Goal: Task Accomplishment & Management: Manage account settings

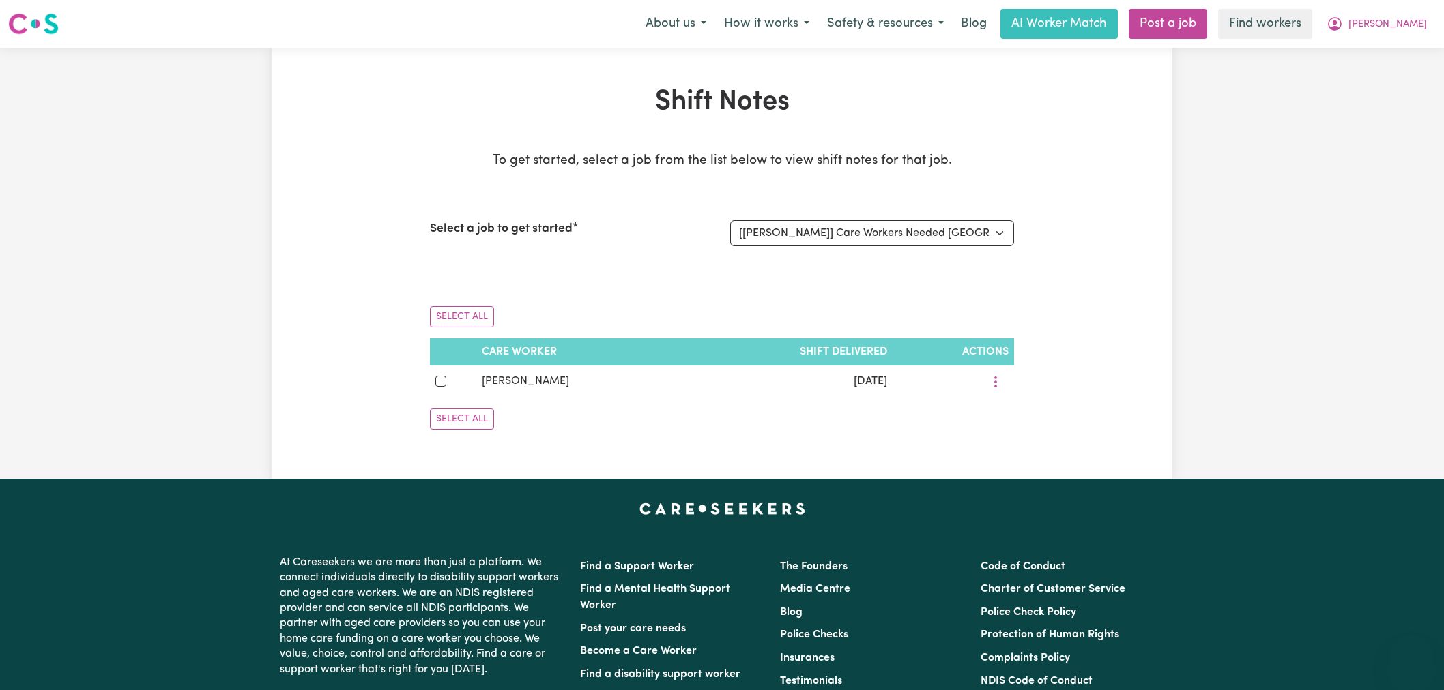
select select "15031"
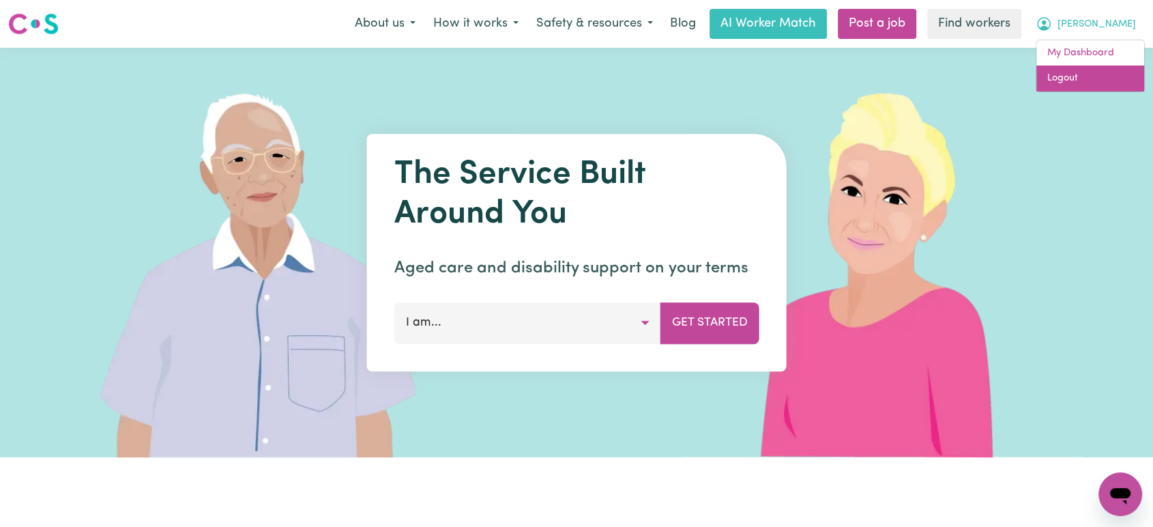
click at [1084, 84] on link "Logout" at bounding box center [1090, 78] width 108 height 26
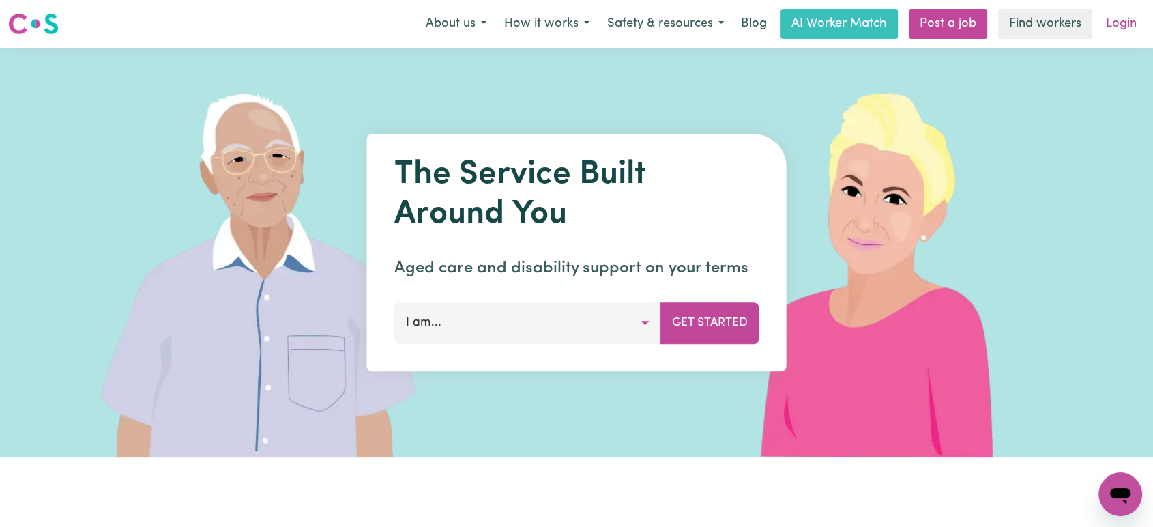
click at [1128, 35] on link "Login" at bounding box center [1121, 24] width 47 height 30
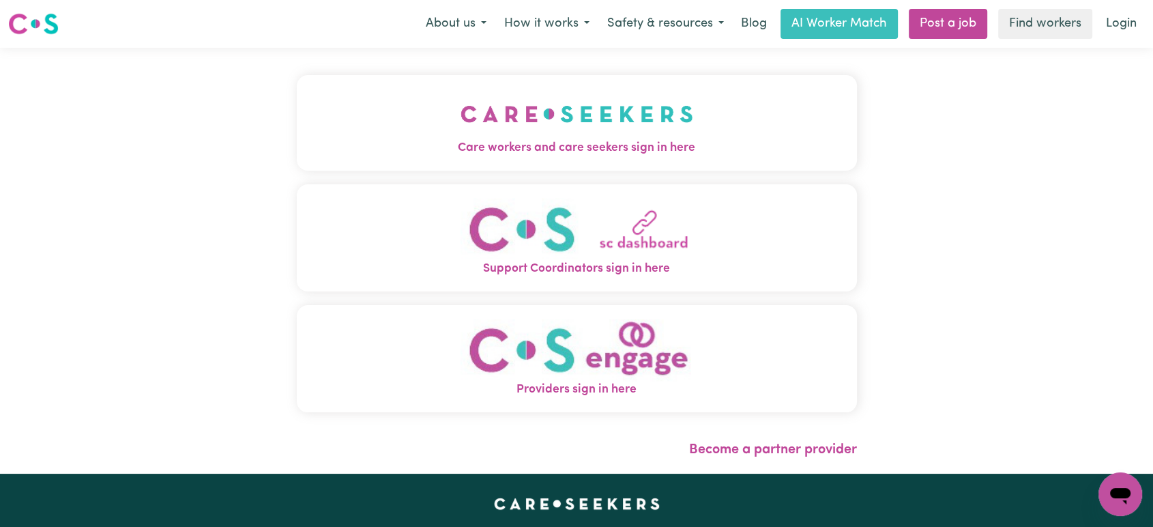
click at [583, 124] on img "Care workers and care seekers sign in here" at bounding box center [576, 114] width 233 height 50
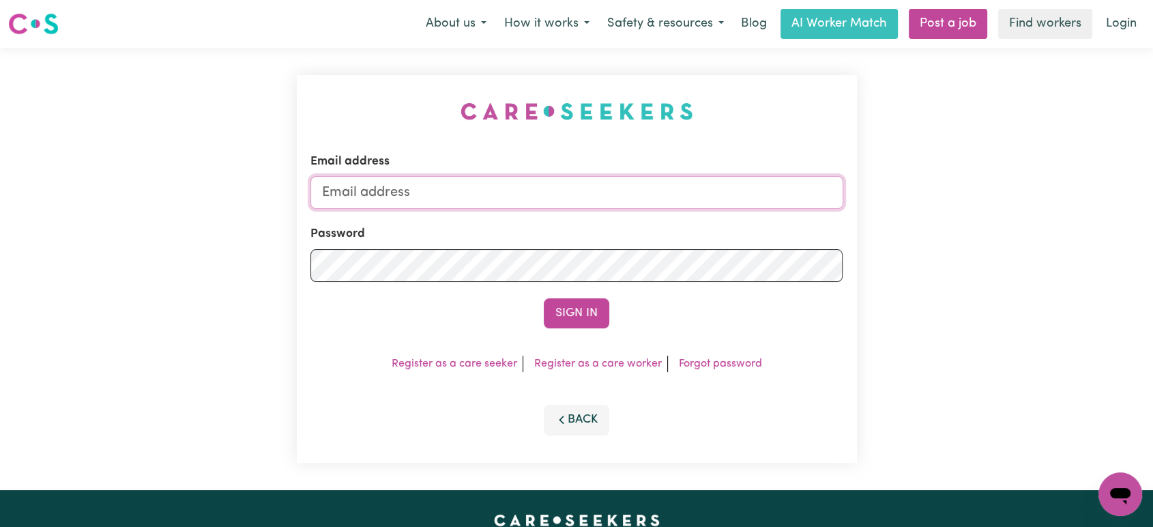
type input "[PERSON_NAME][EMAIL_ADDRESS][DOMAIN_NAME]"
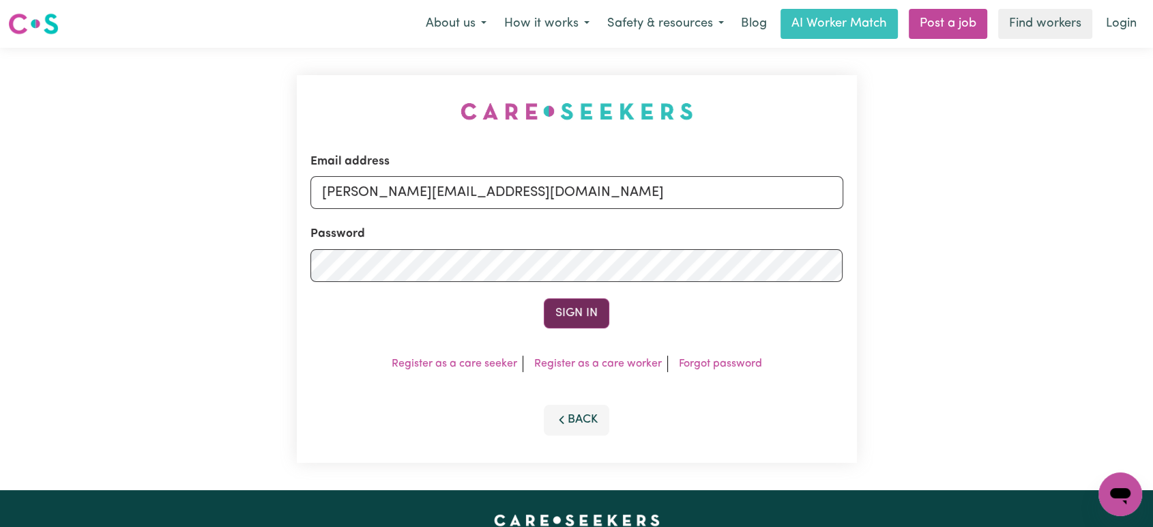
click at [590, 309] on button "Sign In" at bounding box center [576, 313] width 65 height 30
